Goal: Navigation & Orientation: Understand site structure

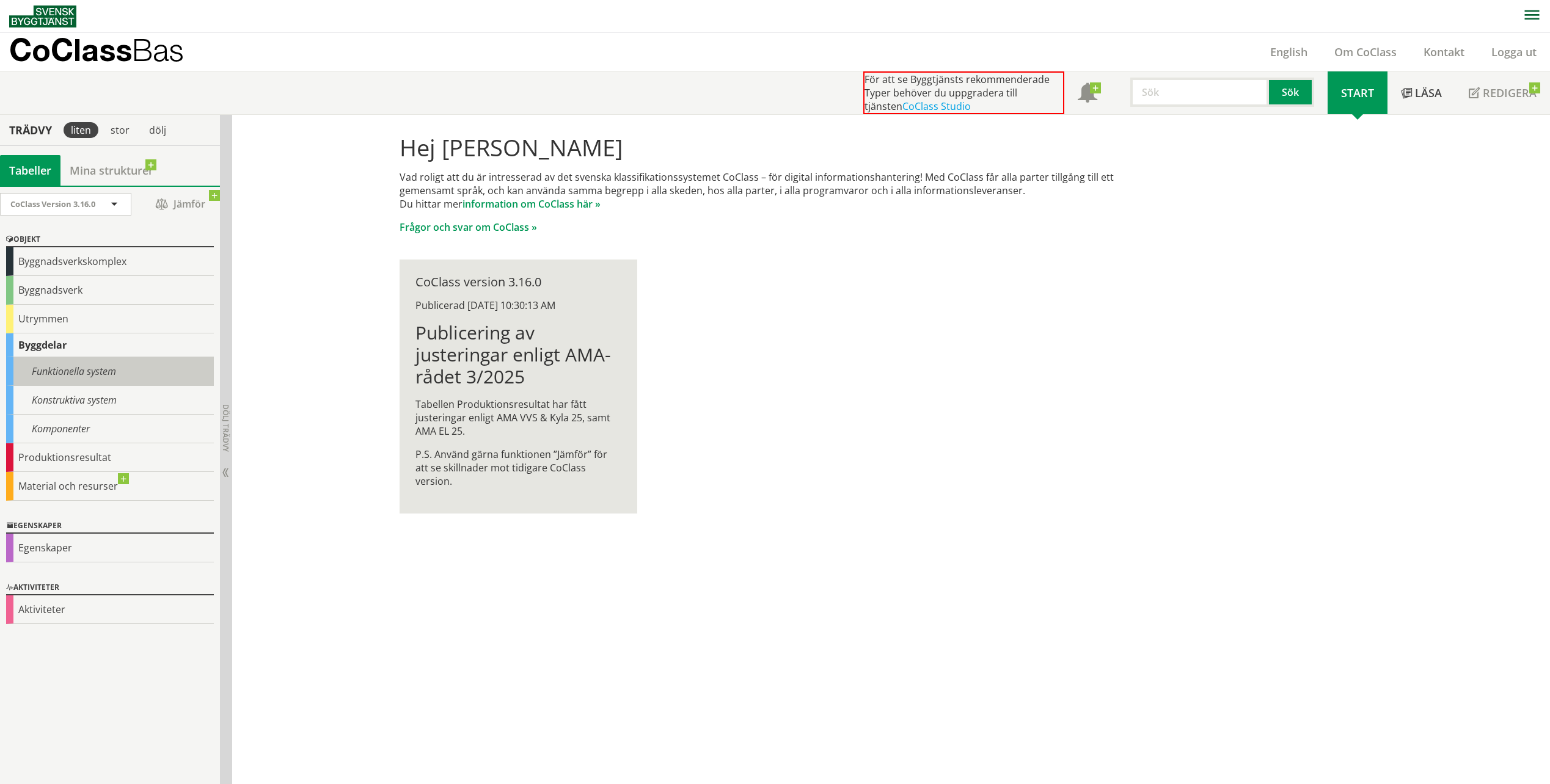
click at [85, 366] on div "Funktionella system" at bounding box center [110, 372] width 208 height 29
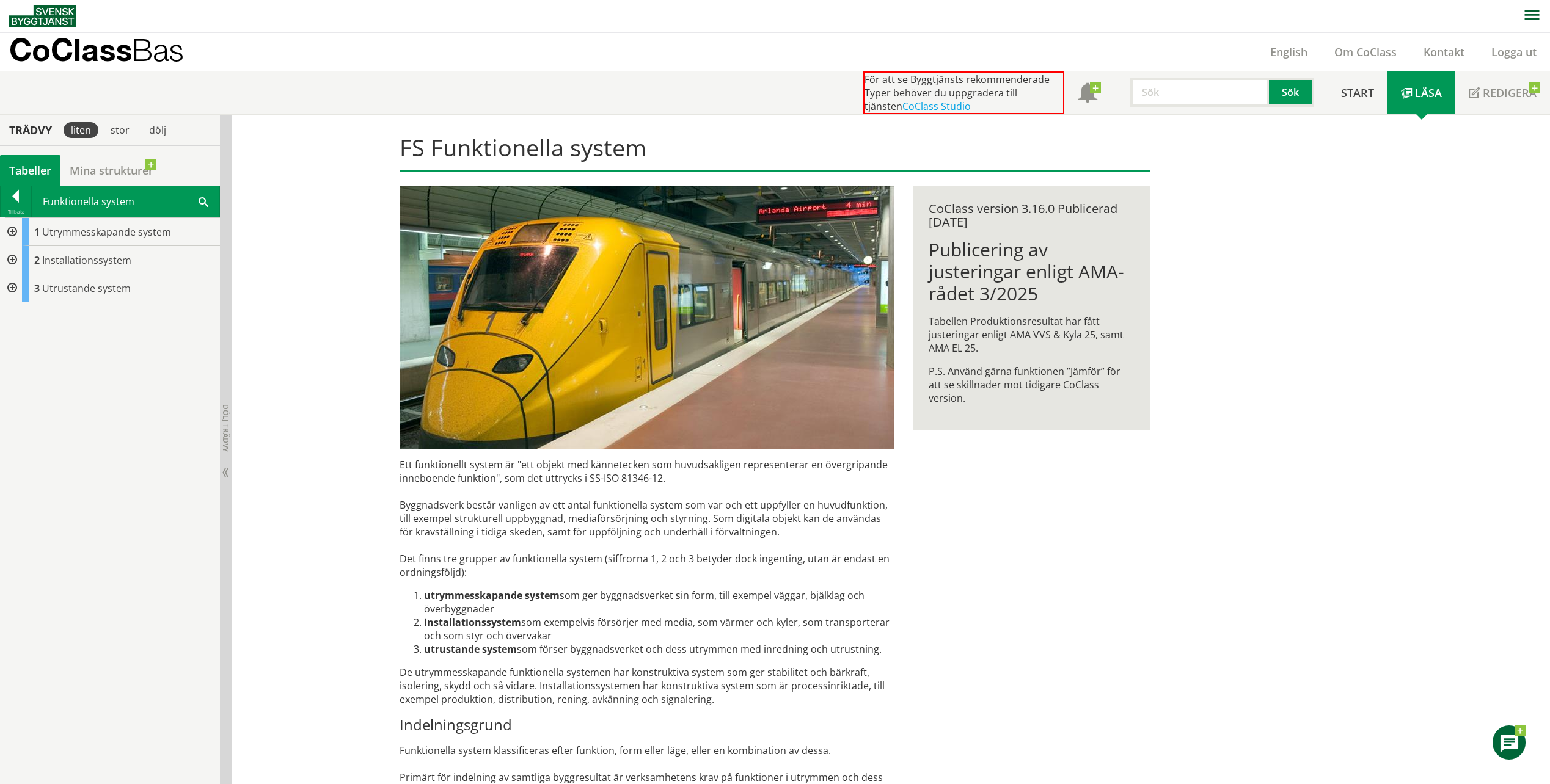
click at [9, 286] on div at bounding box center [11, 288] width 22 height 28
click at [9, 236] on div at bounding box center [11, 232] width 22 height 28
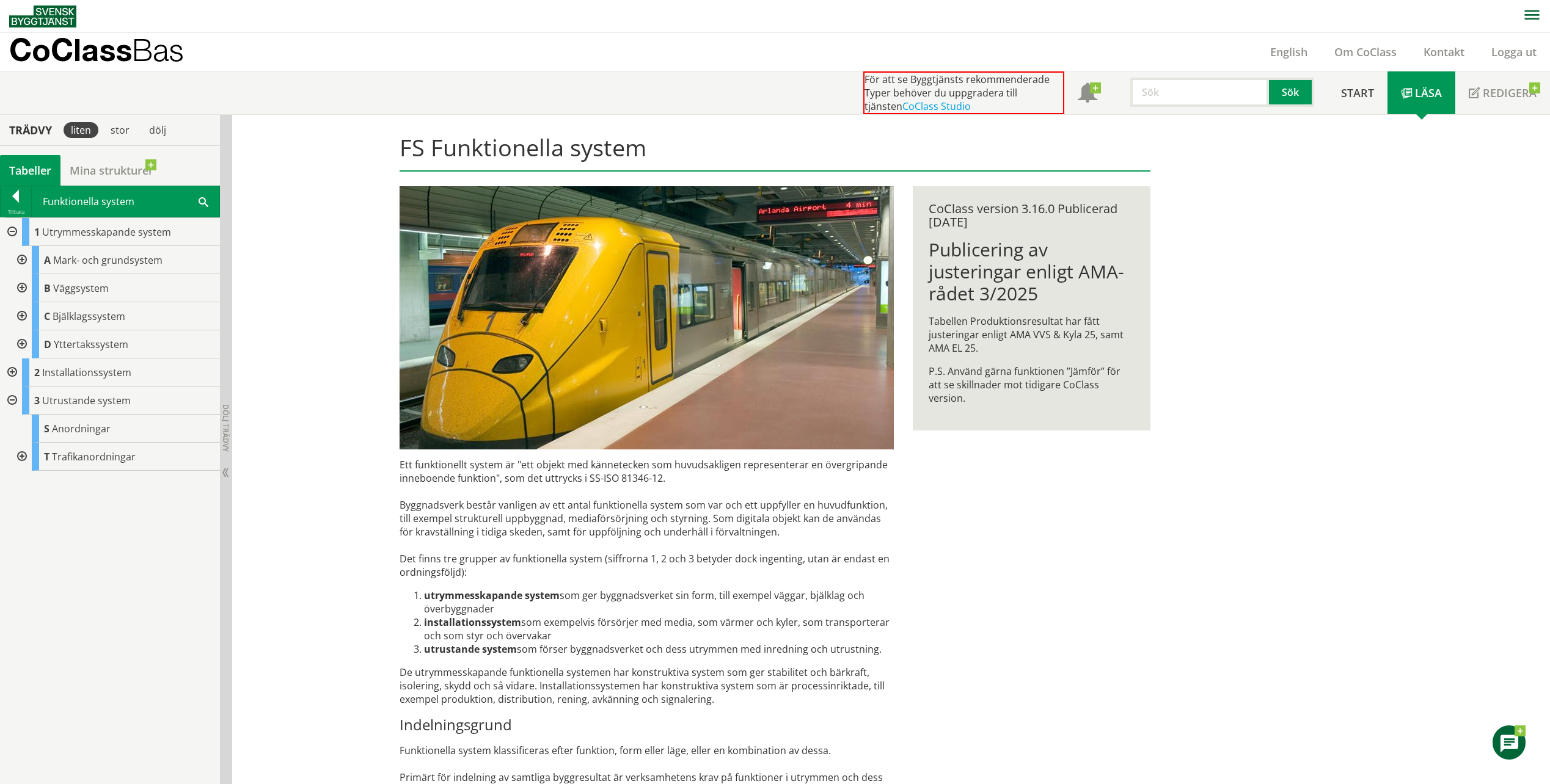
click at [22, 283] on div at bounding box center [20, 288] width 22 height 28
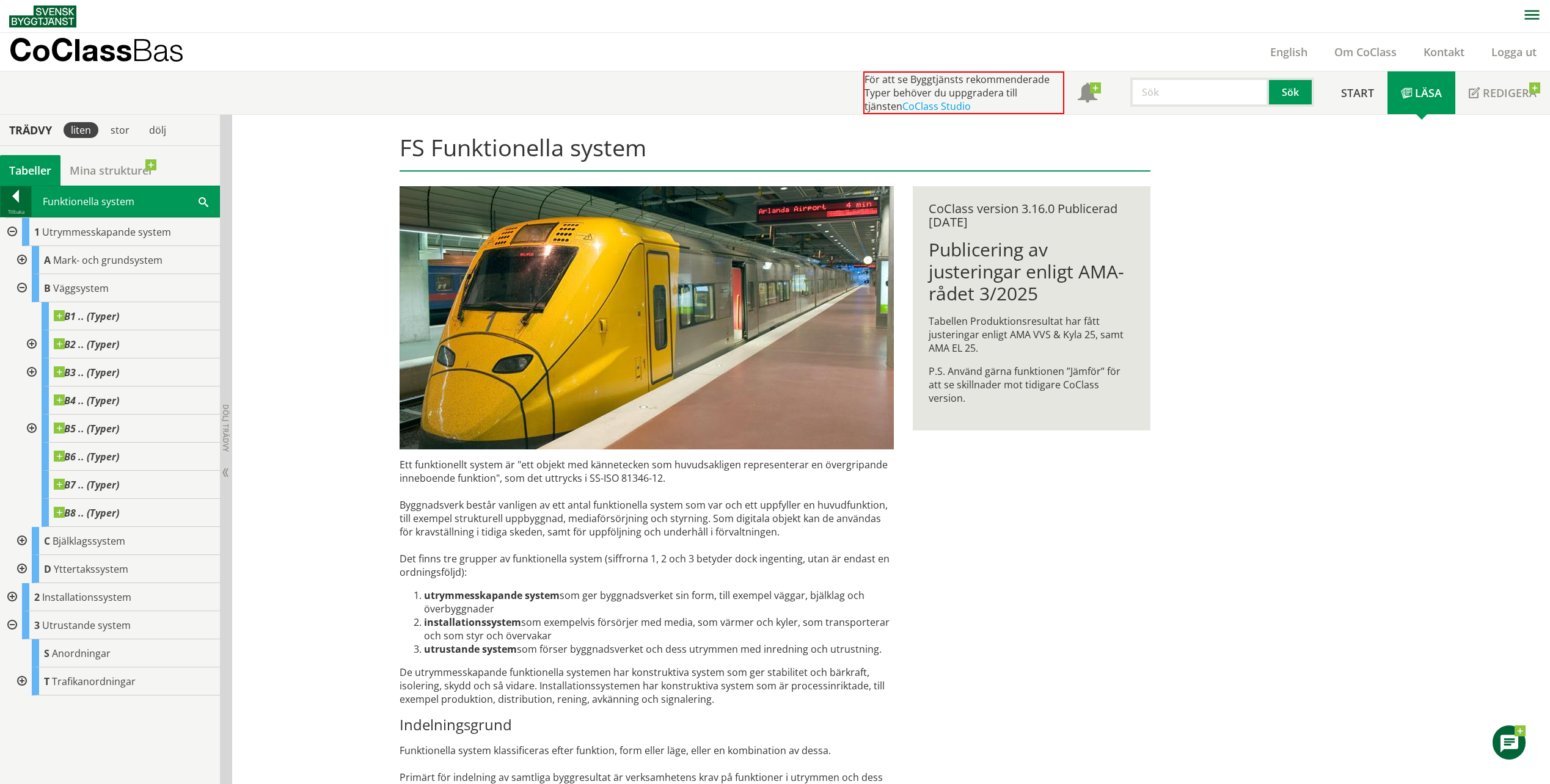
click at [16, 198] on div at bounding box center [16, 198] width 30 height 17
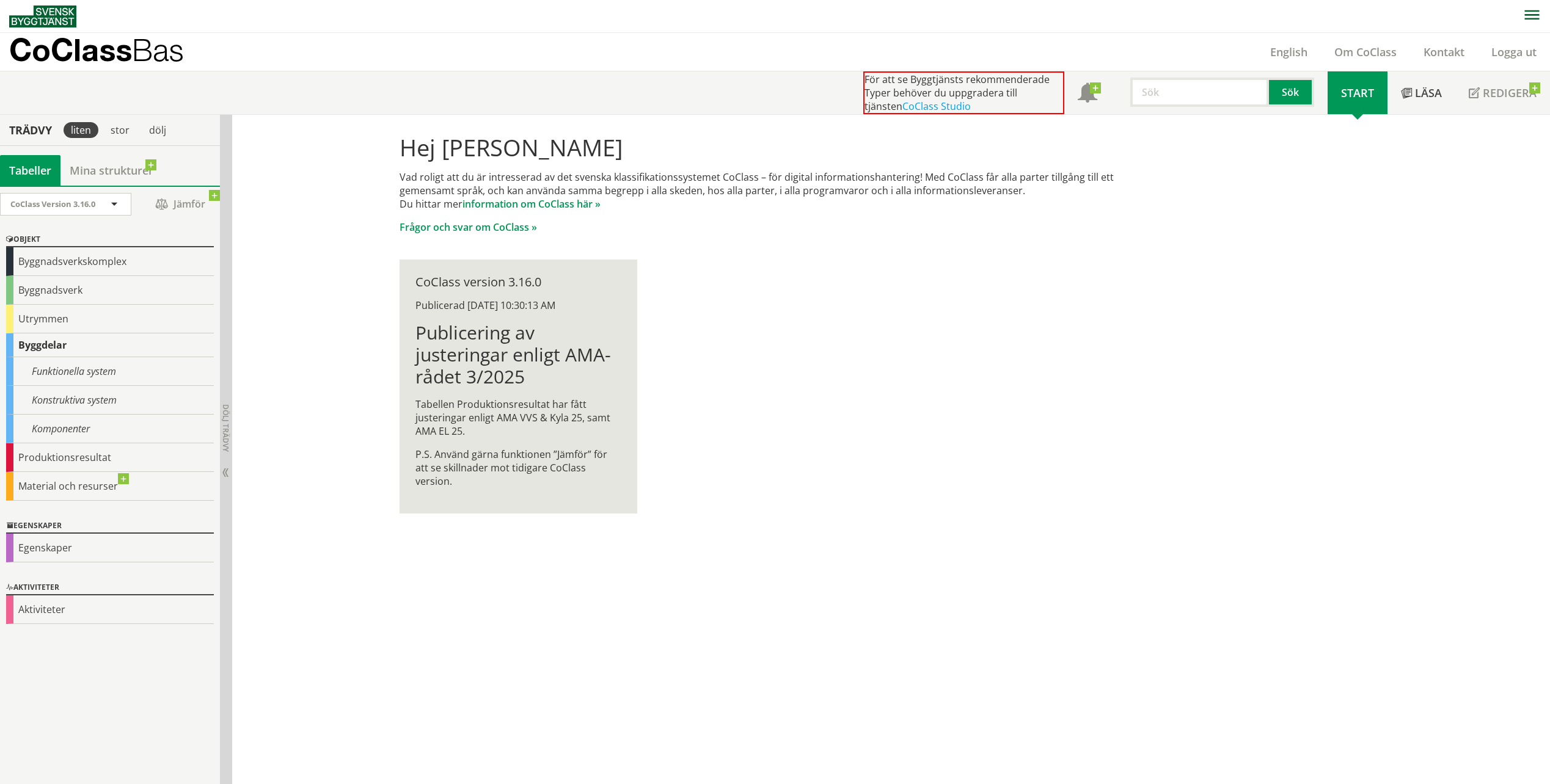
click at [37, 350] on div "Byggdelar" at bounding box center [110, 345] width 208 height 24
click at [116, 396] on div "Konstruktiva system" at bounding box center [110, 400] width 208 height 29
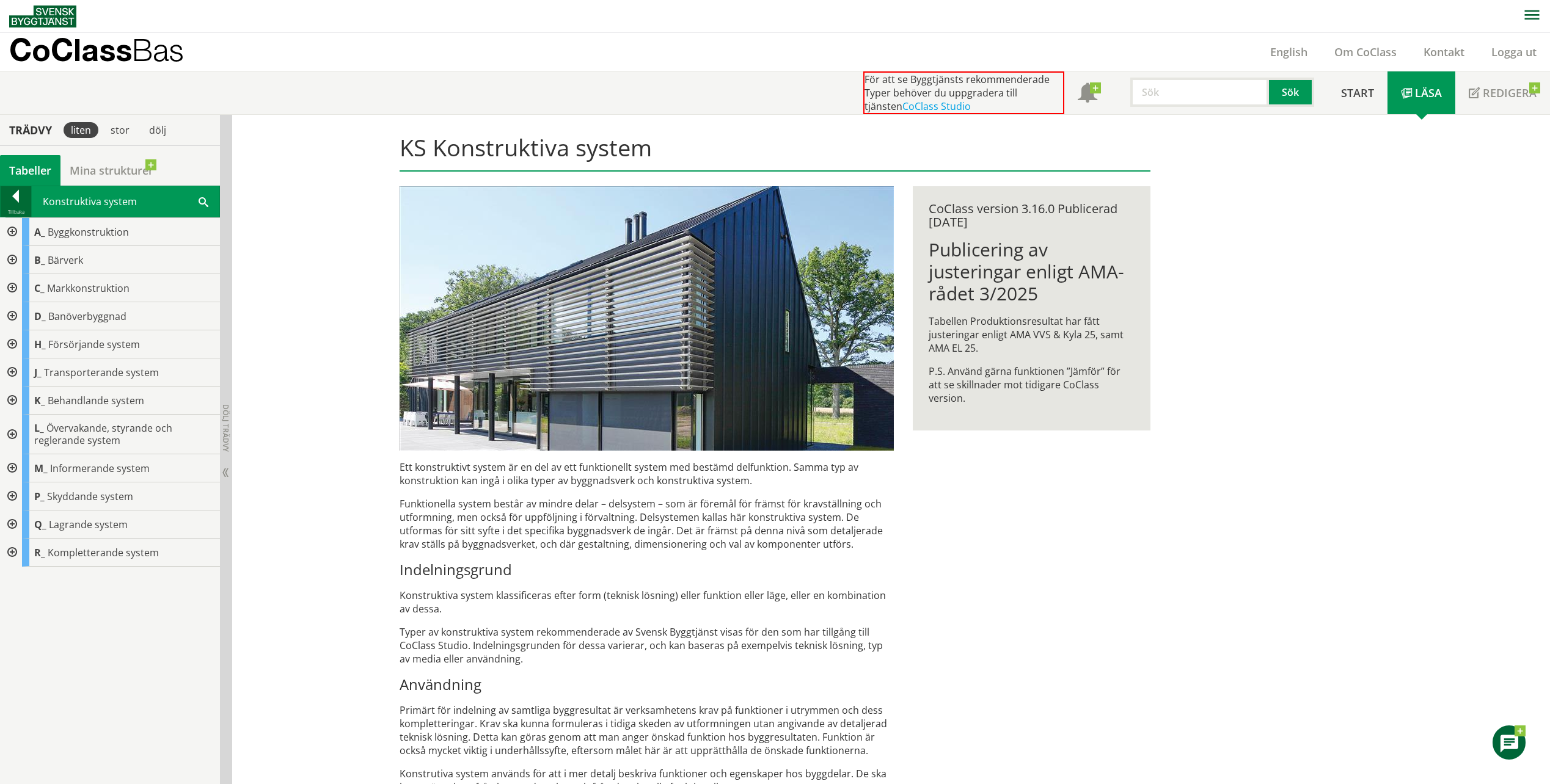
click at [16, 206] on div at bounding box center [16, 198] width 30 height 17
